Goal: Book appointment/travel/reservation

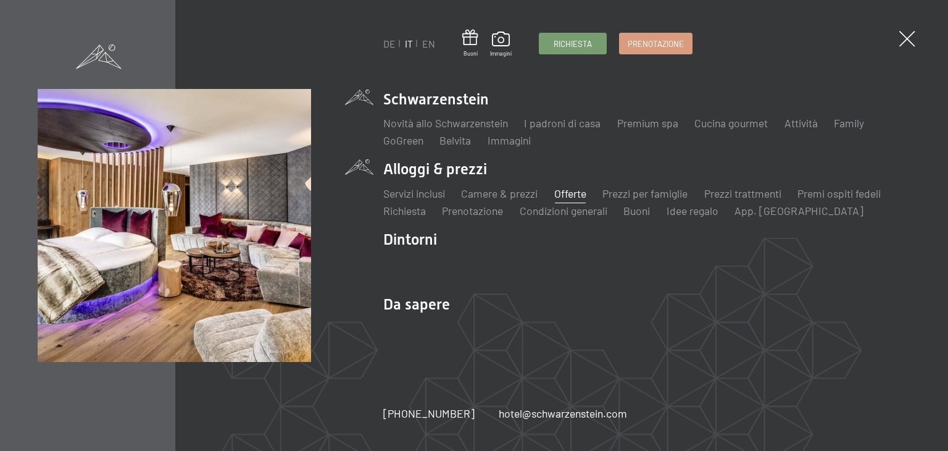
click at [570, 193] on link "Offerte" at bounding box center [570, 193] width 32 height 14
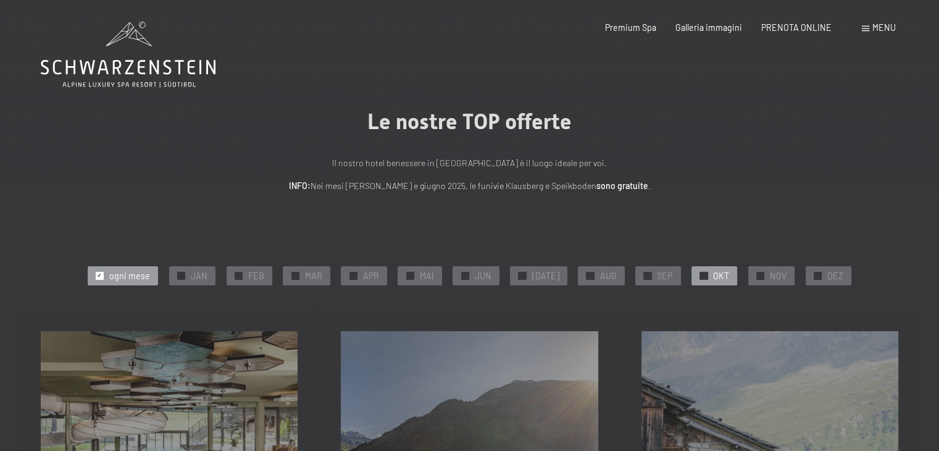
click at [700, 269] on div "✓ OKT" at bounding box center [714, 275] width 46 height 19
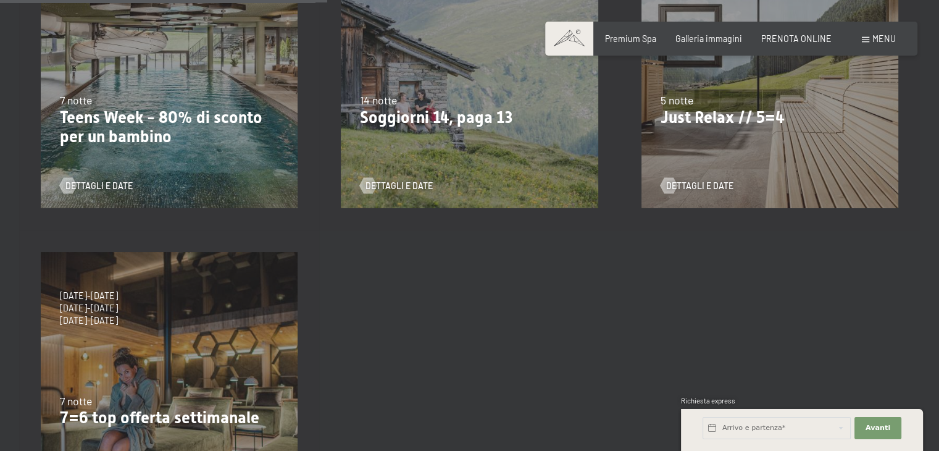
scroll to position [494, 0]
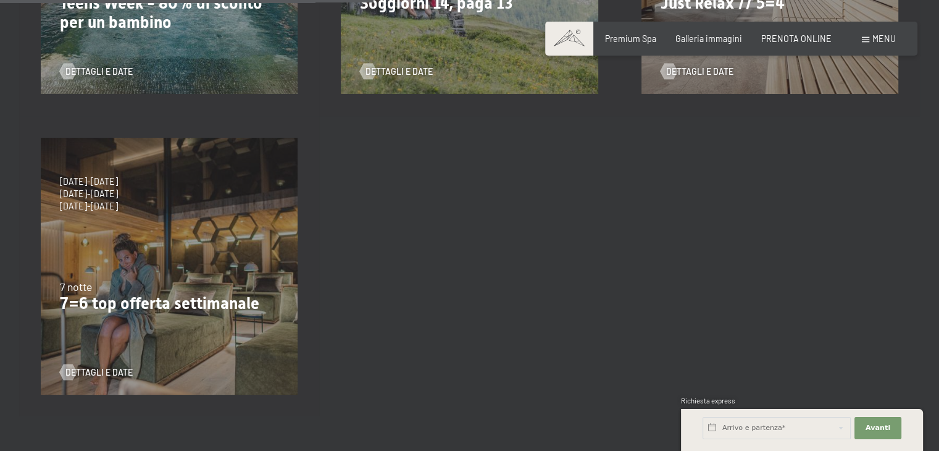
click at [158, 236] on div "4/10/2025-26/10/2025 1/11/2025-21/12/2025 10/1/2026-1/2/2026 7/3/2026-29/3/2026…" at bounding box center [169, 266] width 300 height 300
click at [102, 366] on span "Dettagli e Date" at bounding box center [111, 372] width 67 height 12
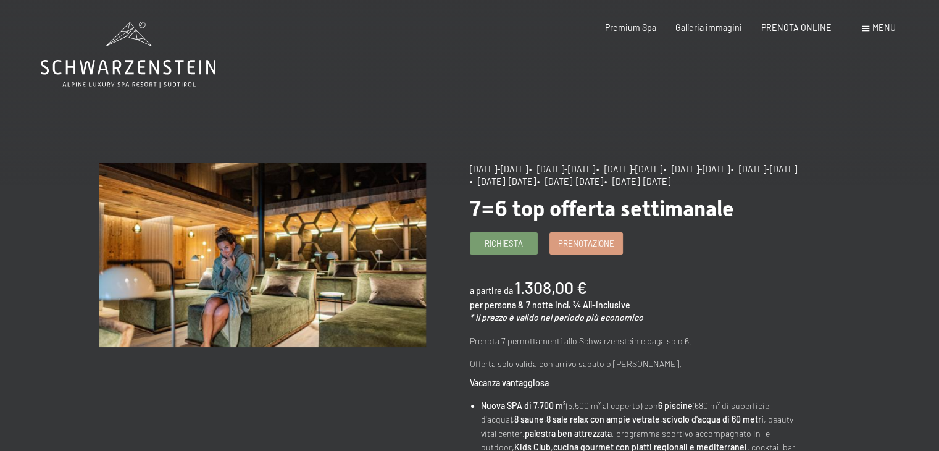
click at [889, 30] on span "Menu" at bounding box center [883, 27] width 23 height 10
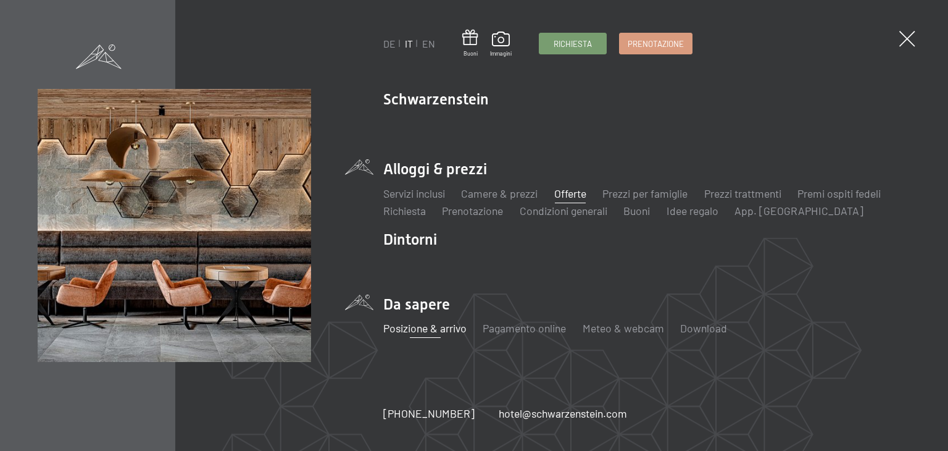
click at [412, 327] on link "Posizione & arrivo" at bounding box center [424, 328] width 83 height 14
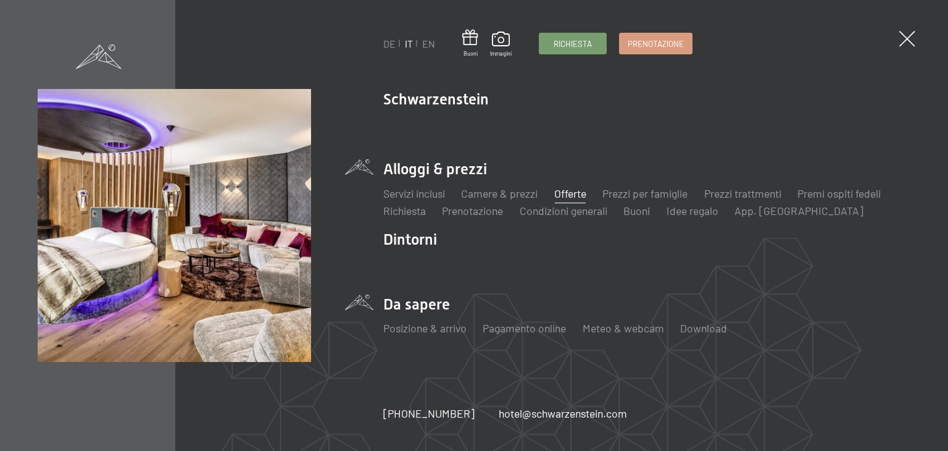
click at [578, 193] on link "Offerte" at bounding box center [570, 193] width 32 height 14
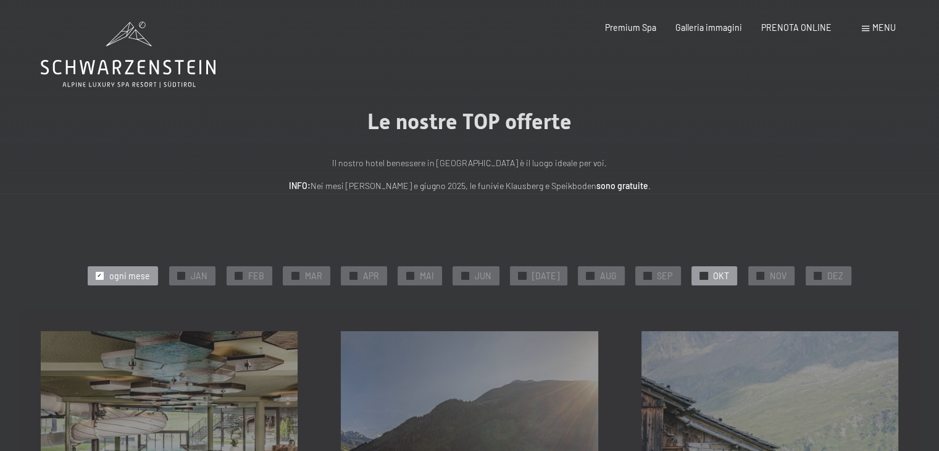
click at [700, 275] on div at bounding box center [704, 276] width 8 height 8
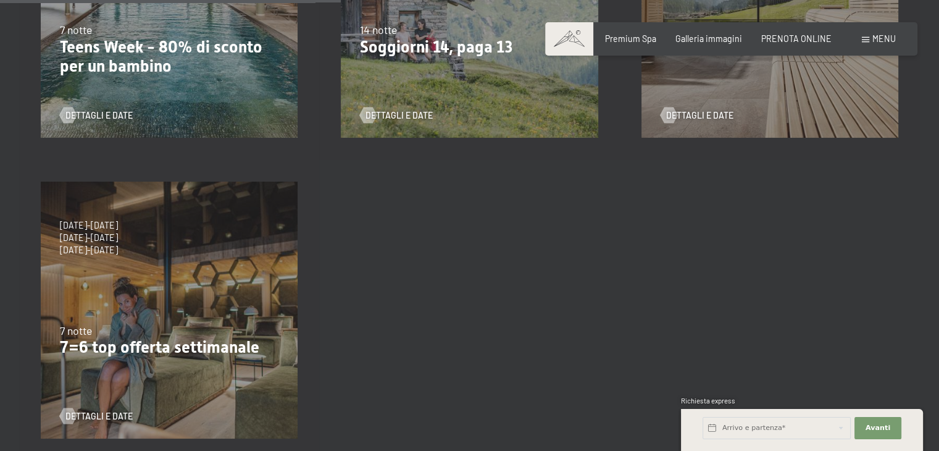
scroll to position [452, 0]
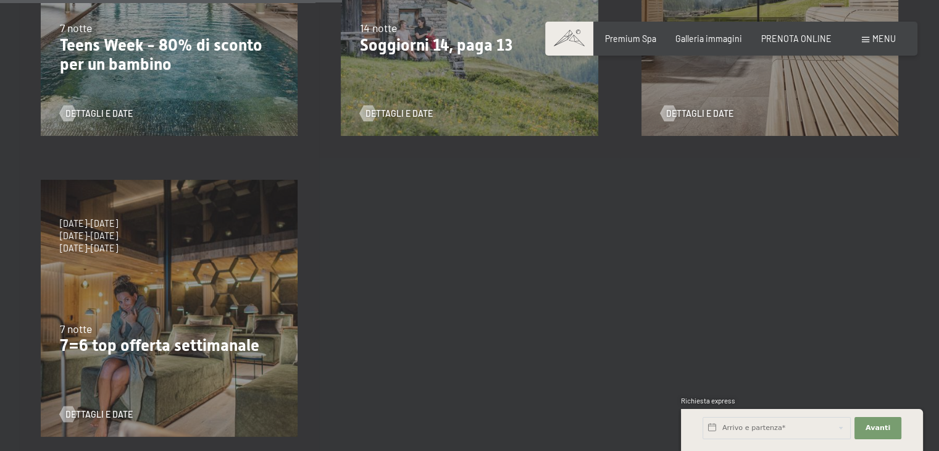
click at [175, 311] on div "4/10/2025-26/10/2025 1/11/2025-21/12/2025 10/1/2026-1/2/2026 7/3/2026-29/3/2026…" at bounding box center [169, 308] width 300 height 300
click at [101, 411] on span "Dettagli e Date" at bounding box center [111, 414] width 67 height 12
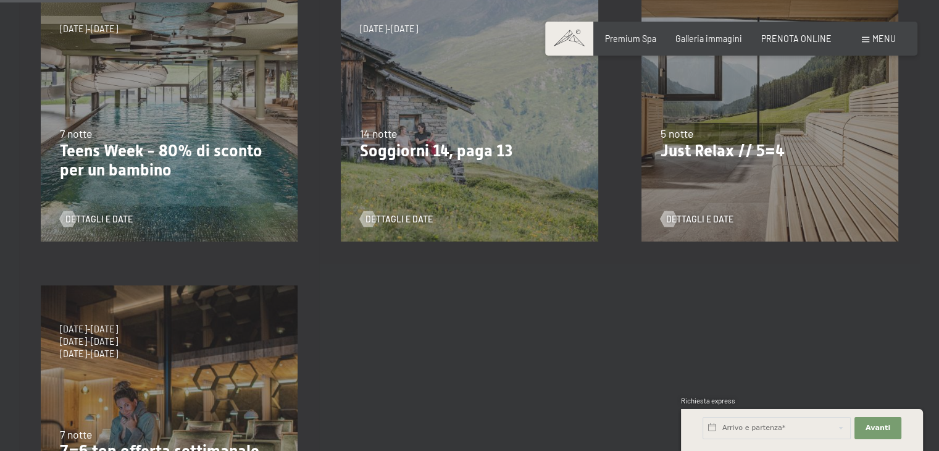
scroll to position [315, 0]
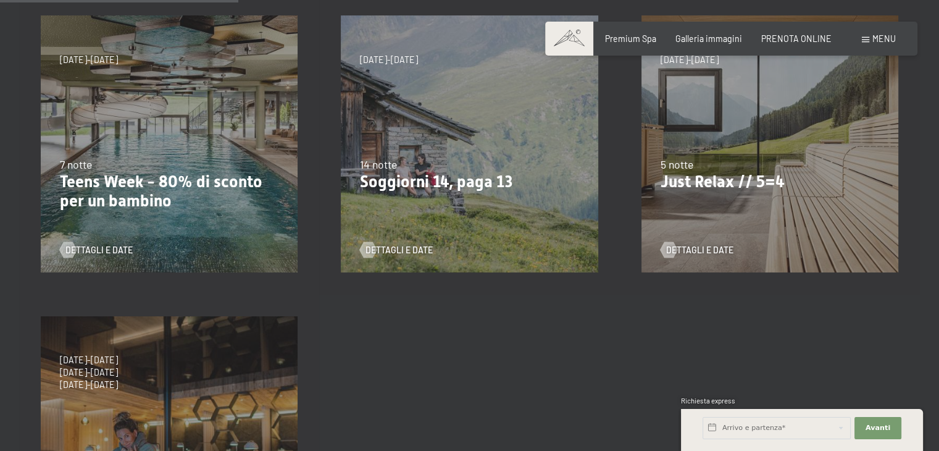
click at [734, 200] on div "7/9/2025-3/10/2025 21/12/2025-26/12/2025 11/1/2026-23/1/2026 8/3/2026-27/3/2026…" at bounding box center [770, 144] width 300 height 300
click at [699, 250] on span "Dettagli e Date" at bounding box center [712, 250] width 67 height 12
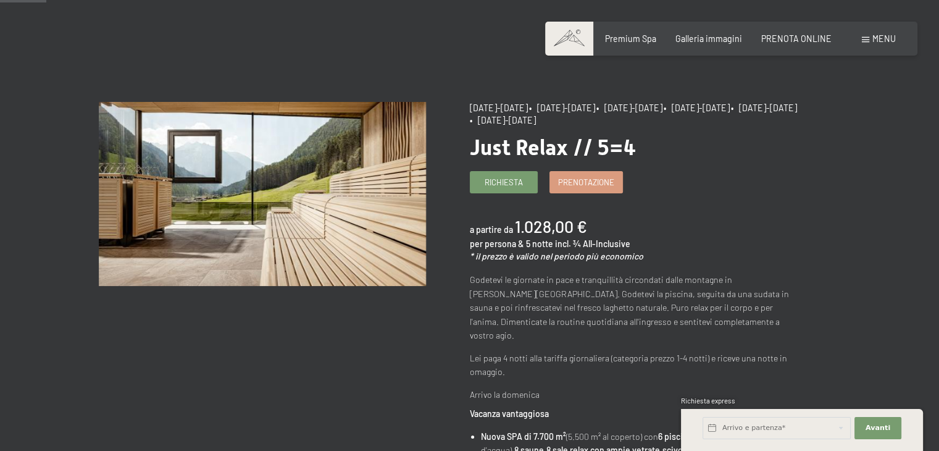
scroll to position [65, 0]
